Goal: Task Accomplishment & Management: Use online tool/utility

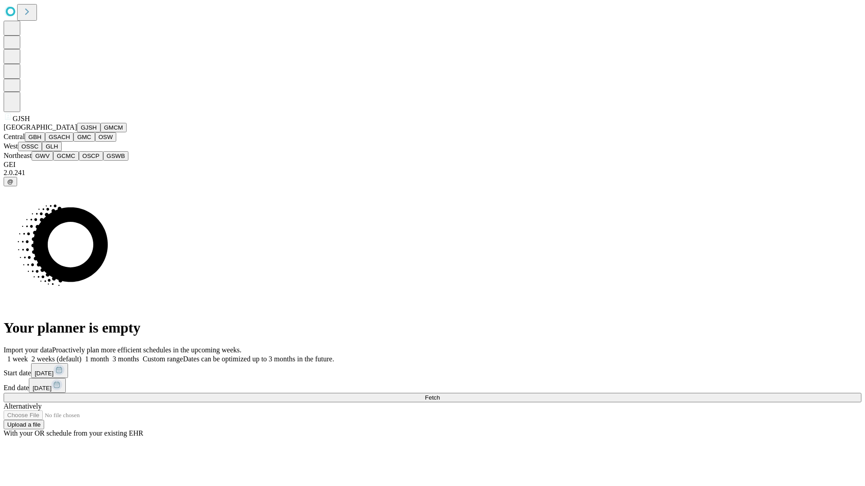
click at [77, 132] on button "GJSH" at bounding box center [88, 127] width 23 height 9
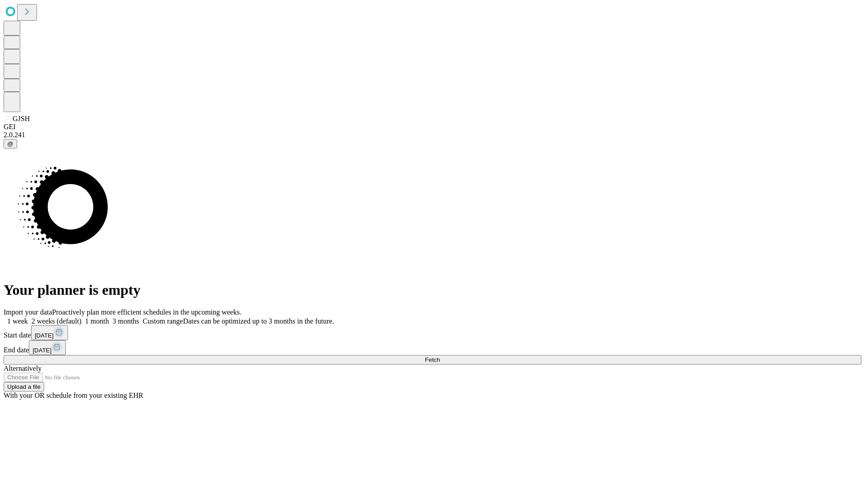
click at [109, 318] on label "1 month" at bounding box center [95, 322] width 27 height 8
click at [440, 357] on span "Fetch" at bounding box center [432, 360] width 15 height 7
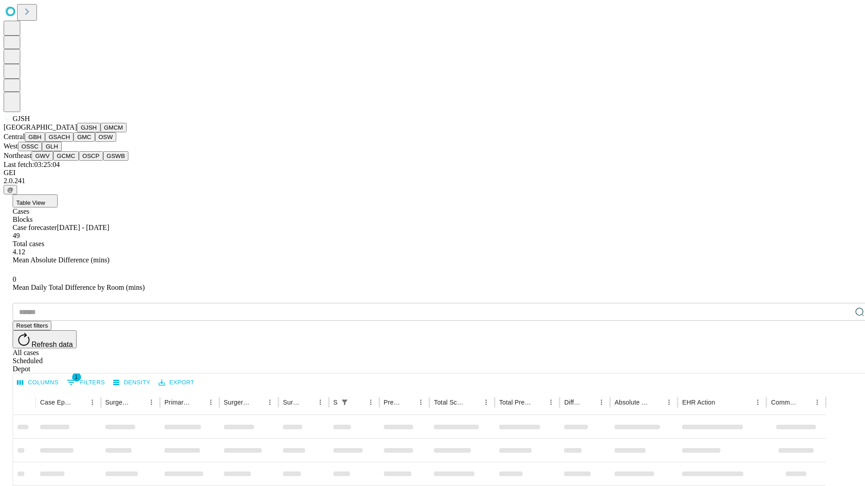
click at [100, 132] on button "GMCM" at bounding box center [113, 127] width 26 height 9
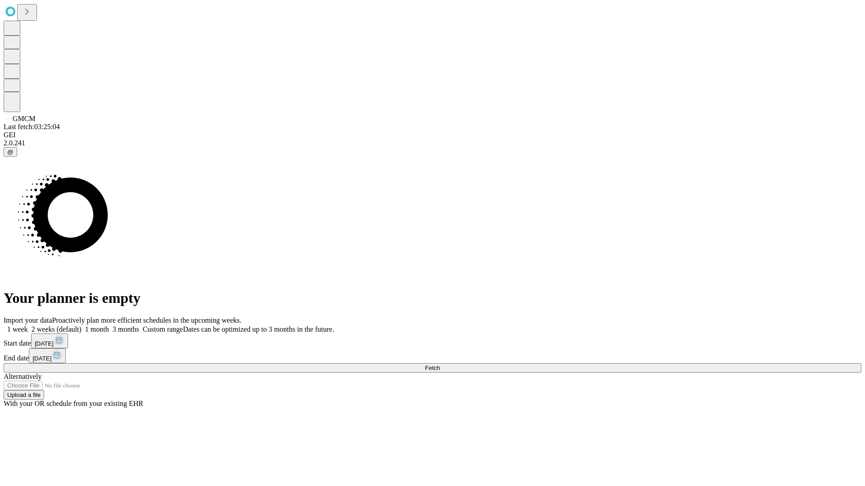
click at [109, 326] on label "1 month" at bounding box center [95, 330] width 27 height 8
click at [440, 365] on span "Fetch" at bounding box center [432, 368] width 15 height 7
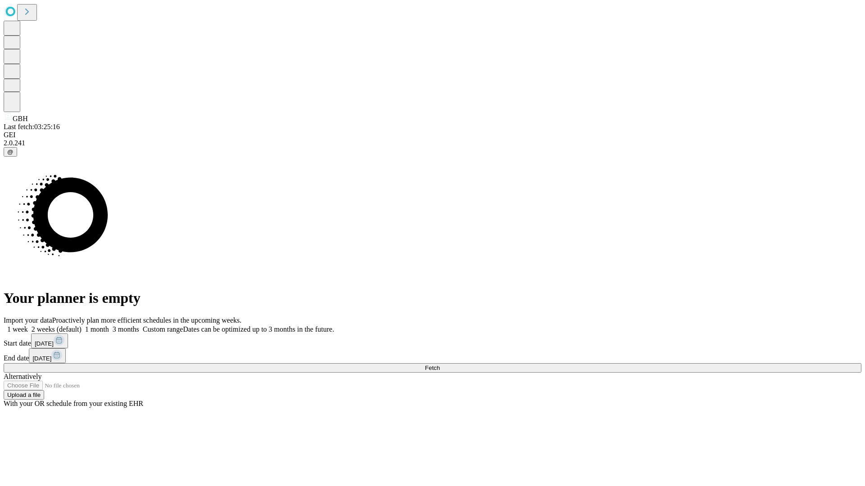
click at [440, 365] on span "Fetch" at bounding box center [432, 368] width 15 height 7
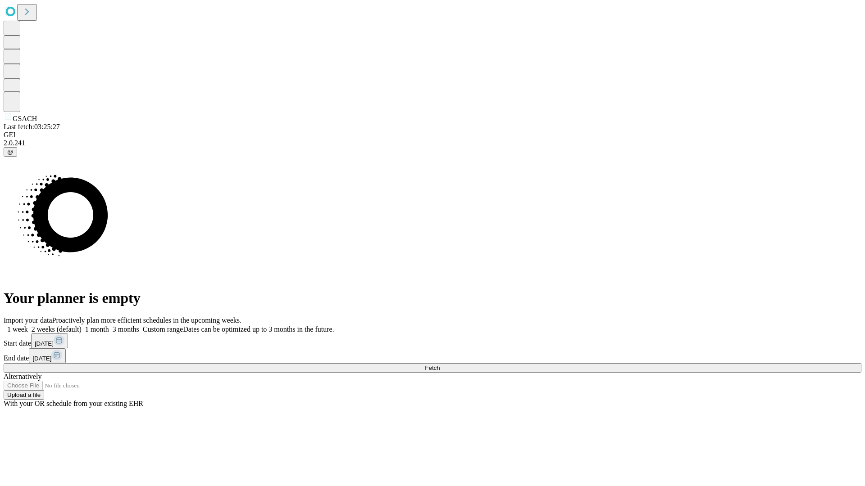
click at [109, 326] on label "1 month" at bounding box center [95, 330] width 27 height 8
click at [440, 365] on span "Fetch" at bounding box center [432, 368] width 15 height 7
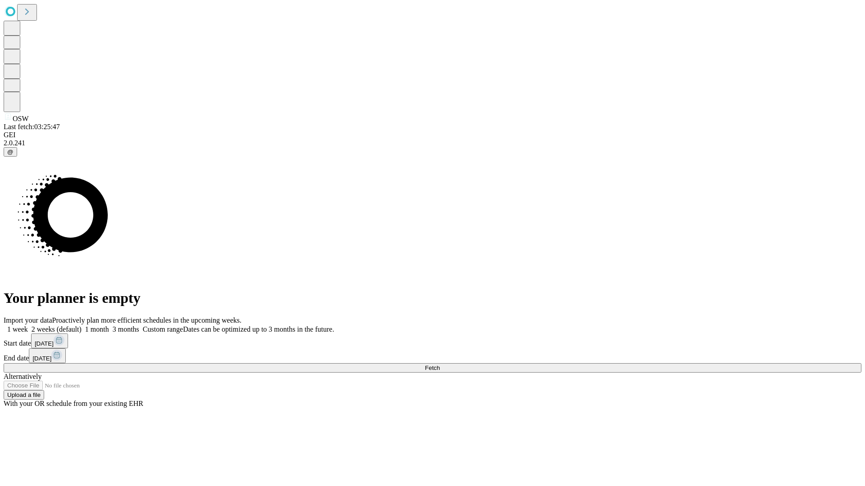
click at [109, 326] on label "1 month" at bounding box center [95, 330] width 27 height 8
click at [440, 365] on span "Fetch" at bounding box center [432, 368] width 15 height 7
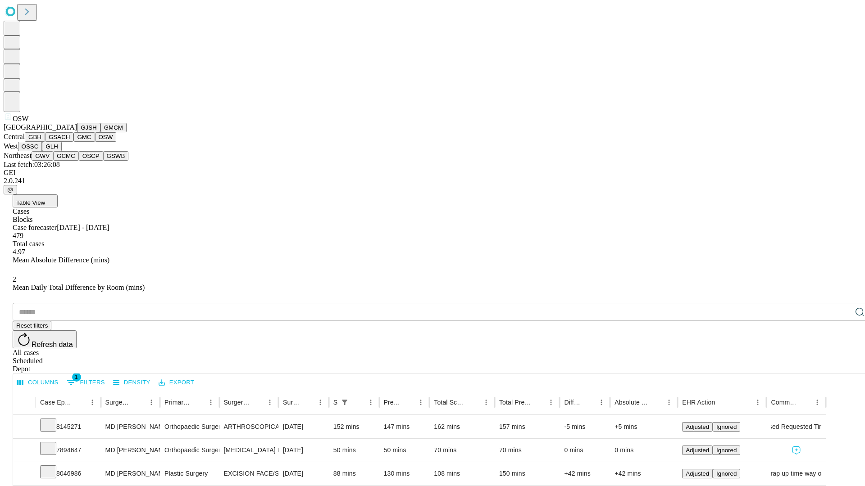
click at [42, 151] on button "OSSC" at bounding box center [30, 146] width 24 height 9
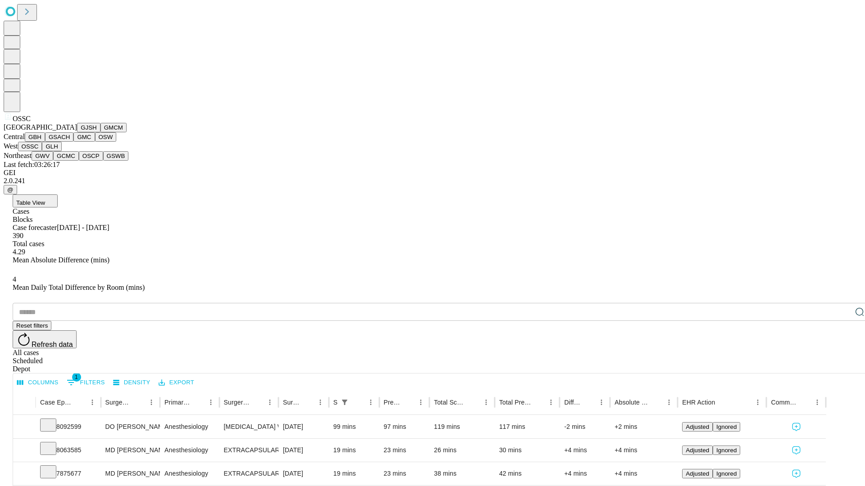
click at [61, 151] on button "GLH" at bounding box center [51, 146] width 19 height 9
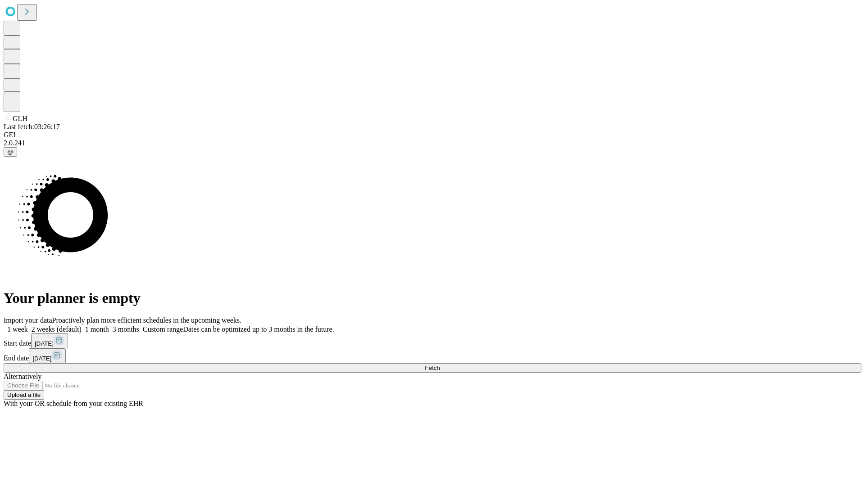
click at [109, 326] on label "1 month" at bounding box center [95, 330] width 27 height 8
click at [440, 365] on span "Fetch" at bounding box center [432, 368] width 15 height 7
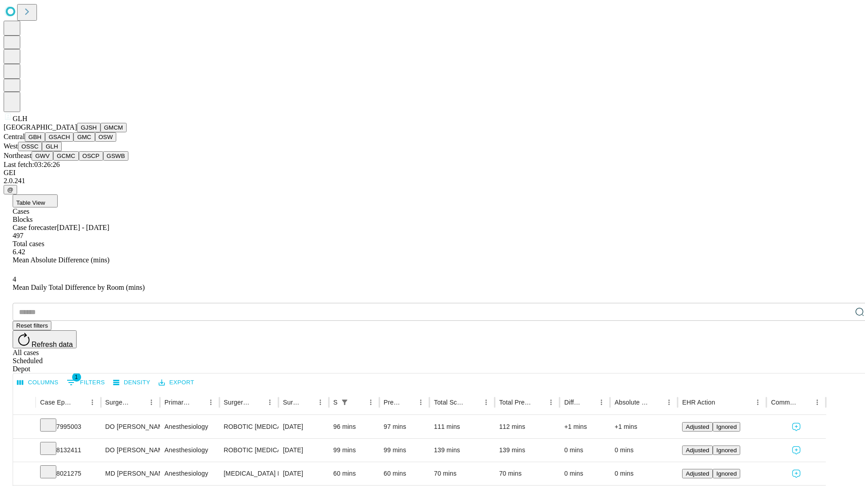
click at [53, 161] on button "GWV" at bounding box center [43, 155] width 22 height 9
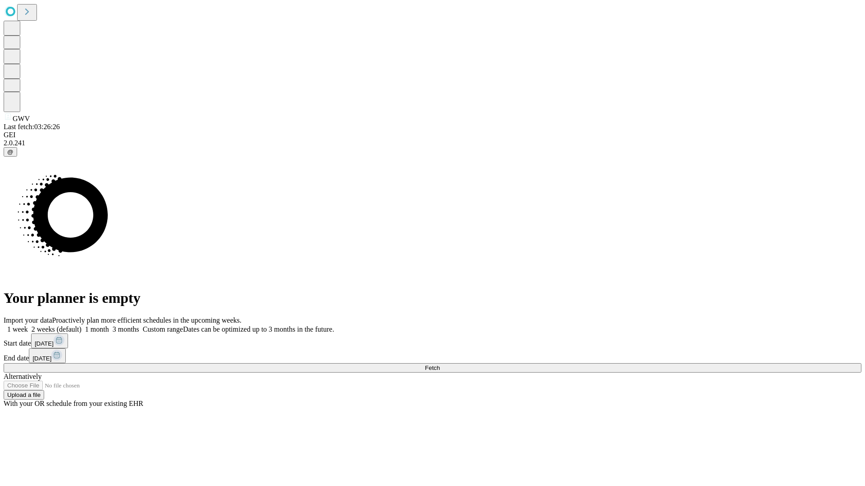
click at [109, 326] on label "1 month" at bounding box center [95, 330] width 27 height 8
click at [440, 365] on span "Fetch" at bounding box center [432, 368] width 15 height 7
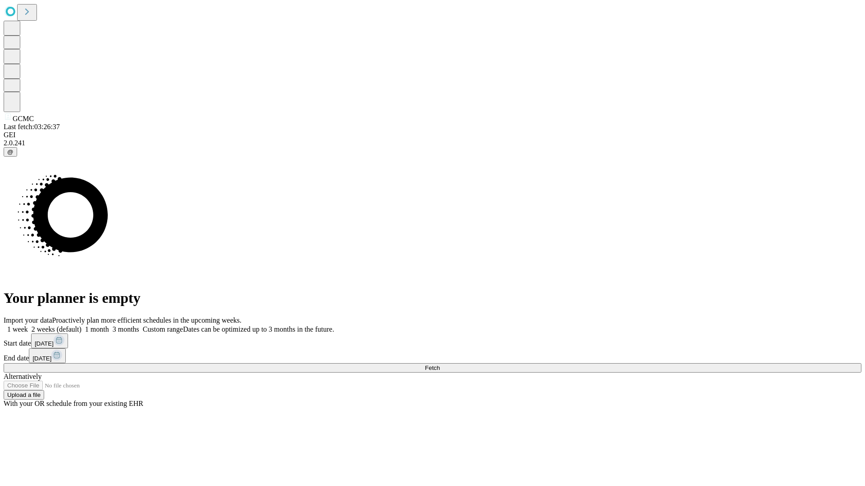
click at [109, 326] on label "1 month" at bounding box center [95, 330] width 27 height 8
click at [440, 365] on span "Fetch" at bounding box center [432, 368] width 15 height 7
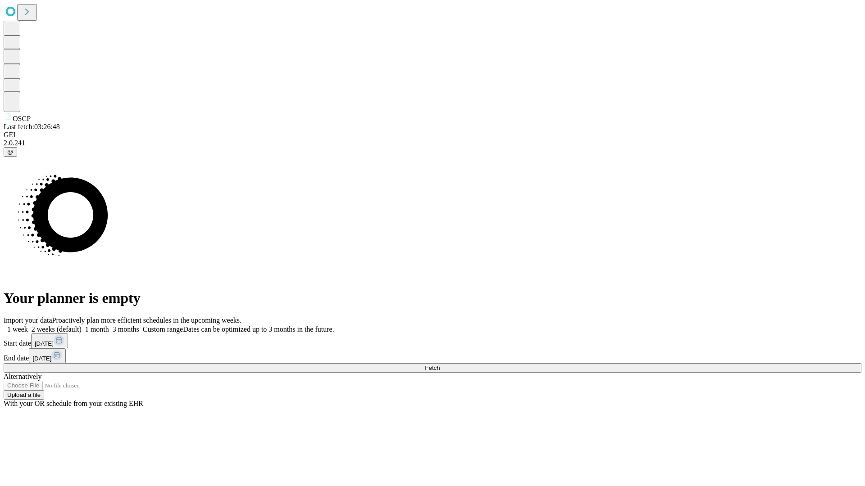
click at [109, 326] on label "1 month" at bounding box center [95, 330] width 27 height 8
click at [440, 365] on span "Fetch" at bounding box center [432, 368] width 15 height 7
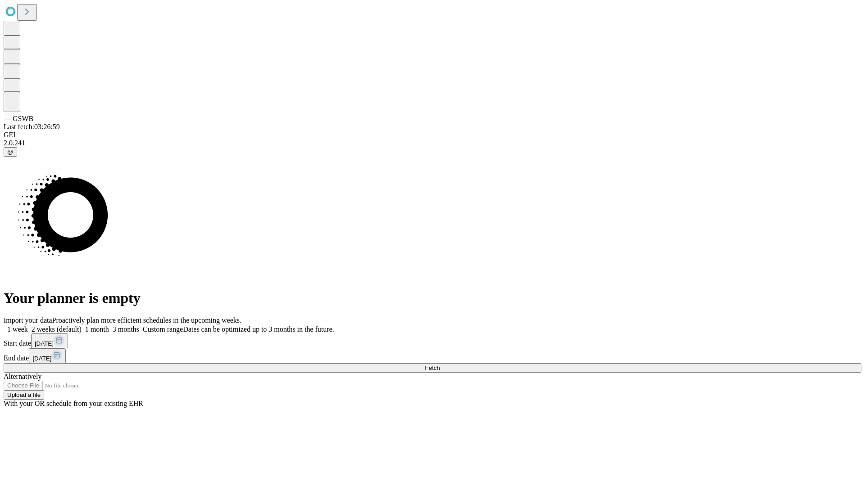
click at [109, 326] on label "1 month" at bounding box center [95, 330] width 27 height 8
click at [440, 365] on span "Fetch" at bounding box center [432, 368] width 15 height 7
